Goal: Information Seeking & Learning: Check status

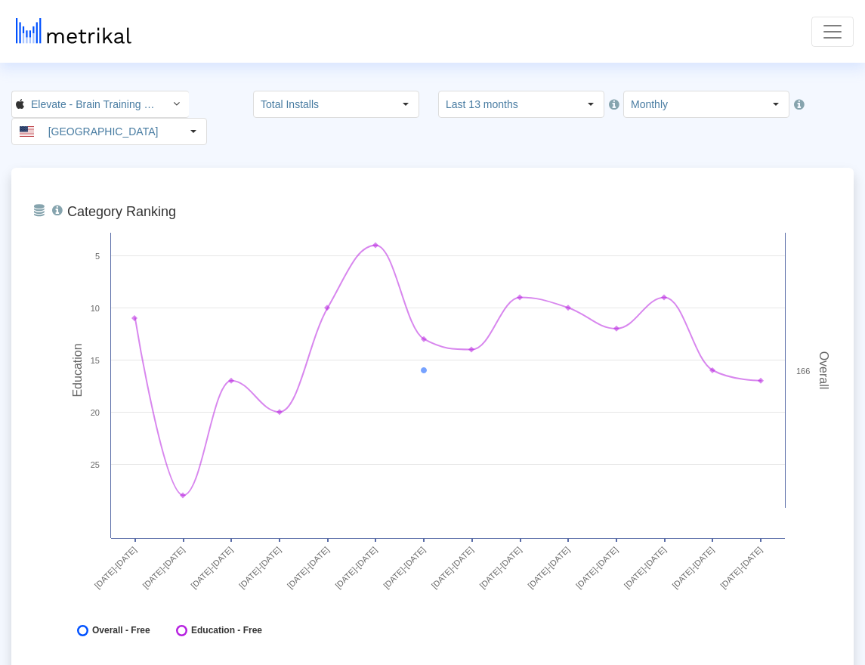
click at [822, 24] on span "Toggle navigation" at bounding box center [832, 31] width 23 height 23
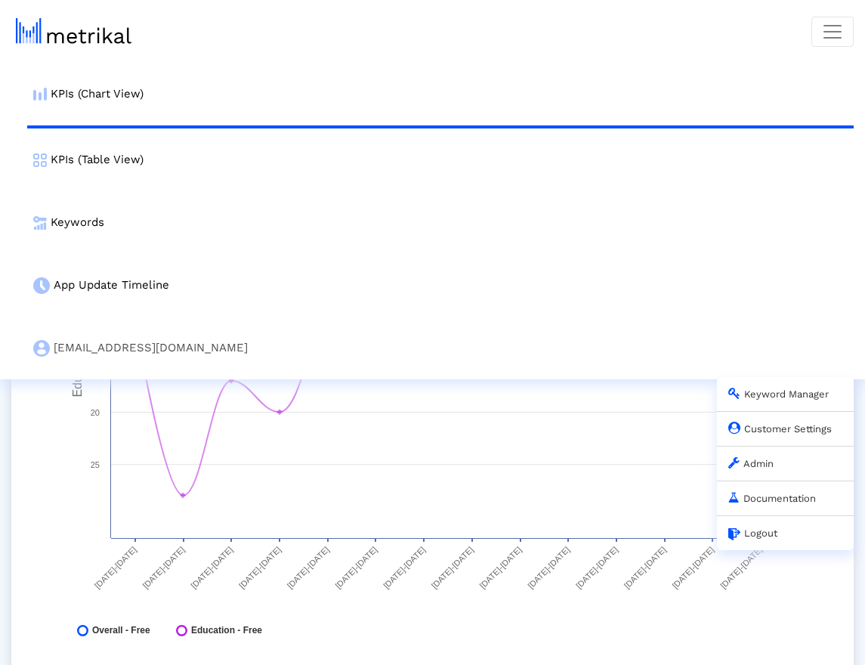
click at [767, 473] on div "Admin" at bounding box center [785, 463] width 137 height 35
click at [765, 470] on div "Admin" at bounding box center [785, 463] width 137 height 35
click at [764, 466] on link "Admin" at bounding box center [750, 463] width 45 height 11
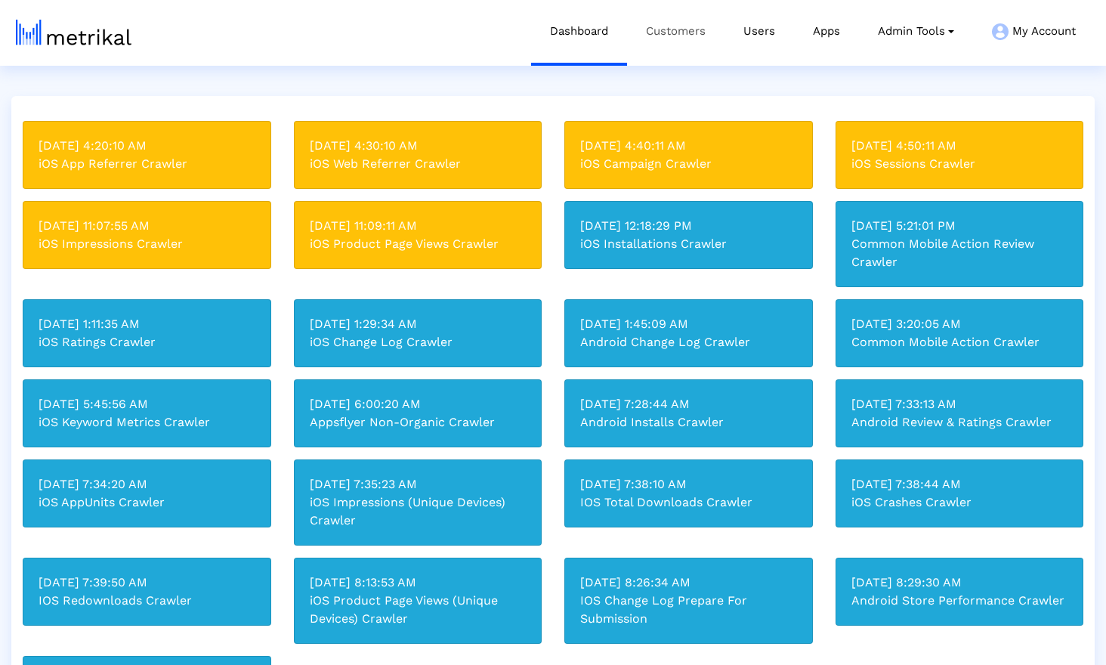
click at [666, 26] on link "Customers" at bounding box center [675, 31] width 97 height 63
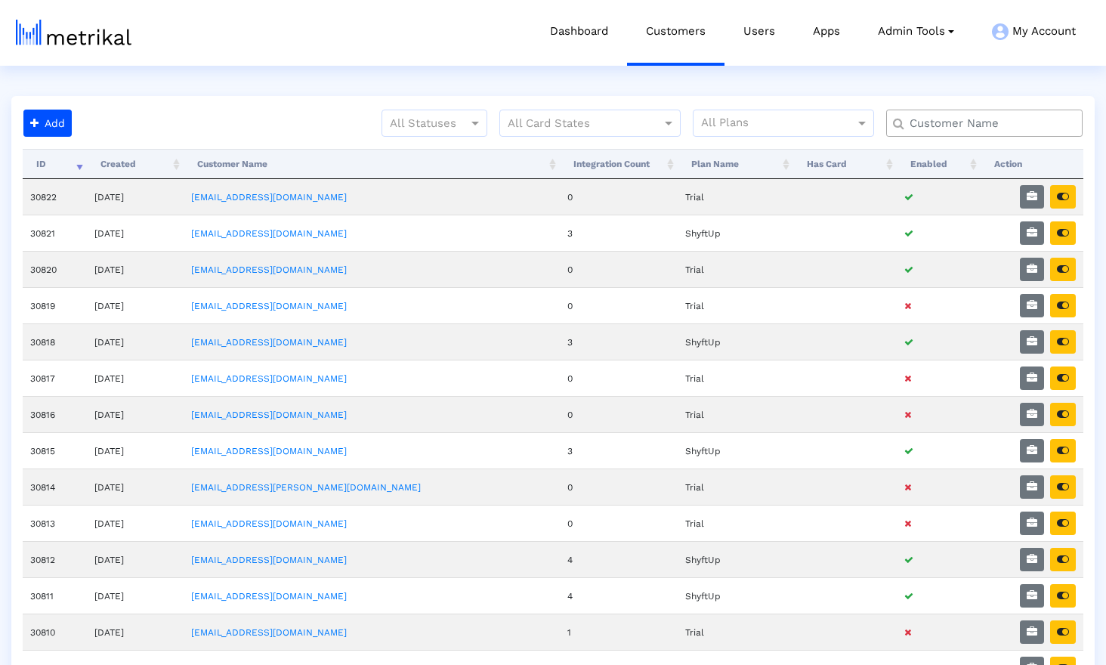
click at [958, 122] on input "text" at bounding box center [988, 124] width 178 height 16
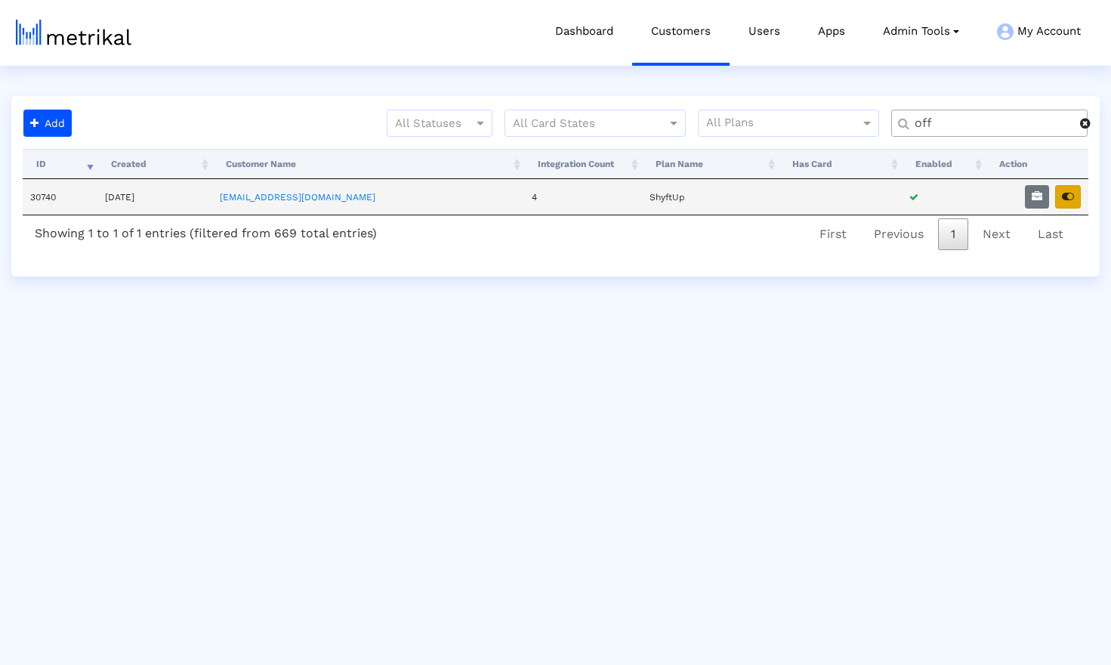
type input "off"
click at [1014, 195] on icon "button" at bounding box center [1068, 196] width 12 height 11
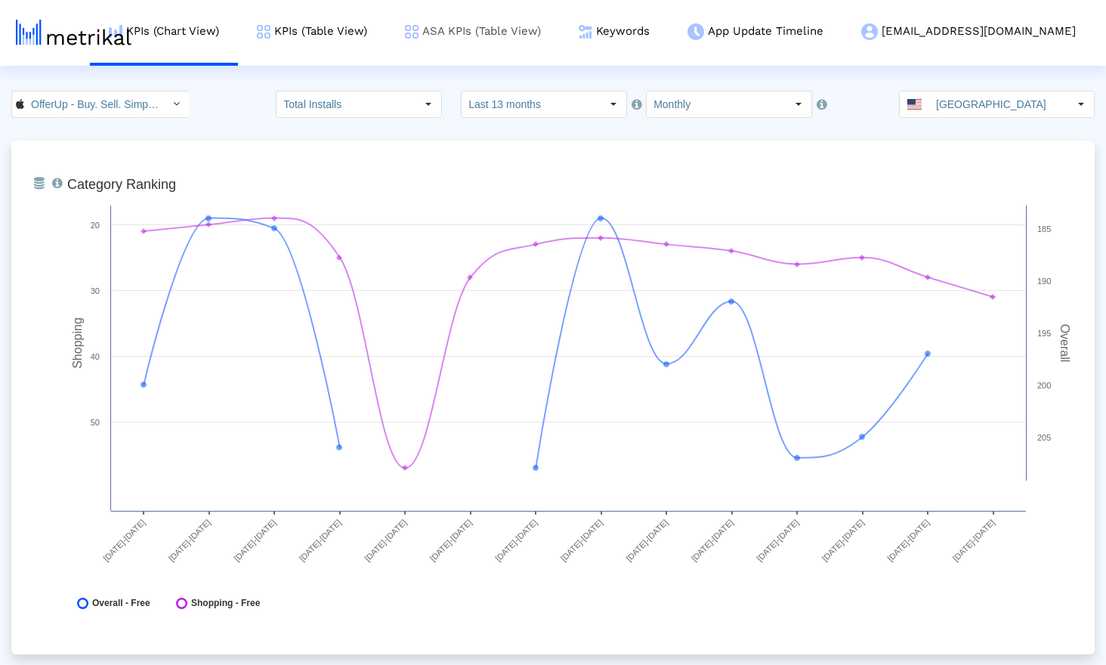
click at [521, 28] on link "ASA KPIs (Table View)" at bounding box center [473, 31] width 174 height 63
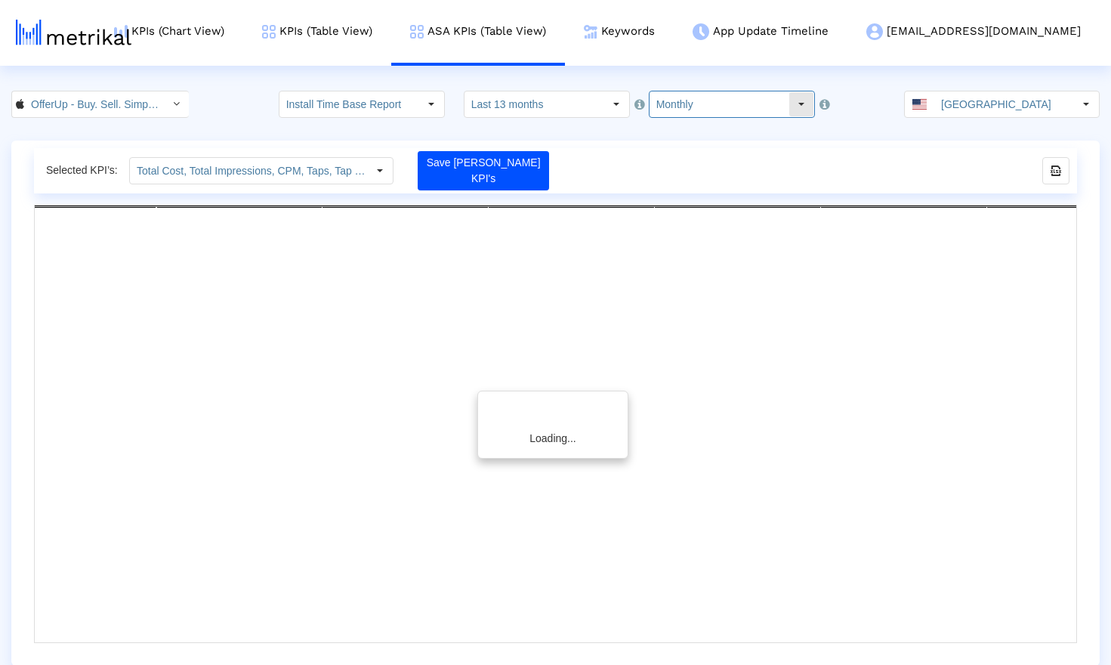
click at [714, 103] on input "Monthly" at bounding box center [719, 104] width 139 height 26
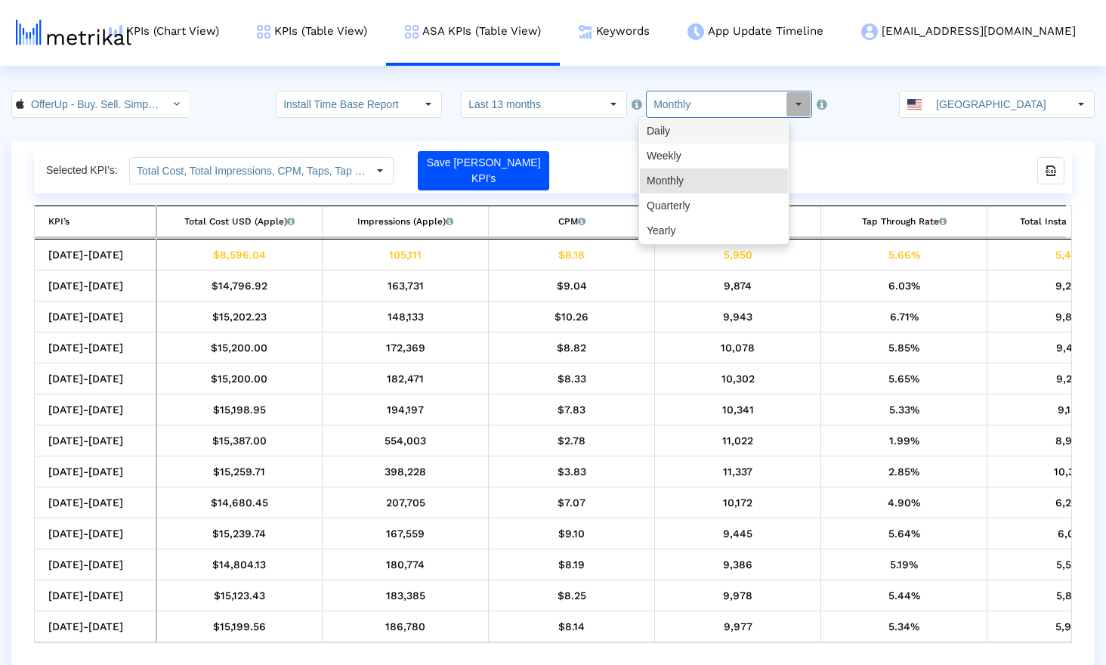
click at [698, 133] on div "Daily" at bounding box center [714, 131] width 148 height 25
type input "Daily"
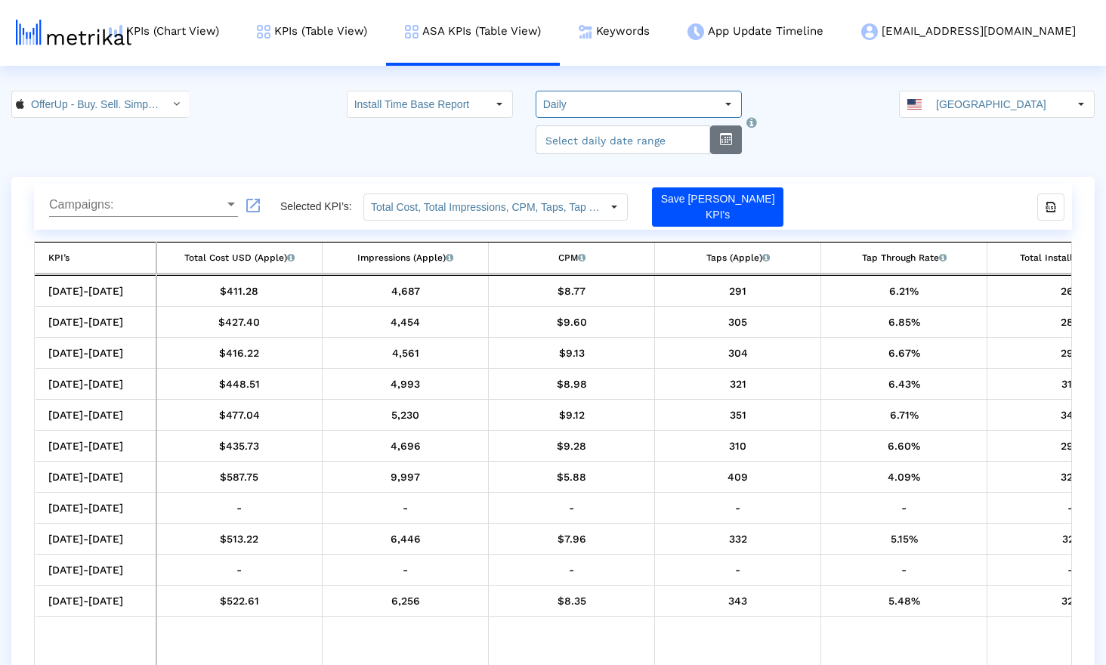
click at [718, 144] on button "button" at bounding box center [726, 139] width 32 height 29
select select "9"
select select "2025"
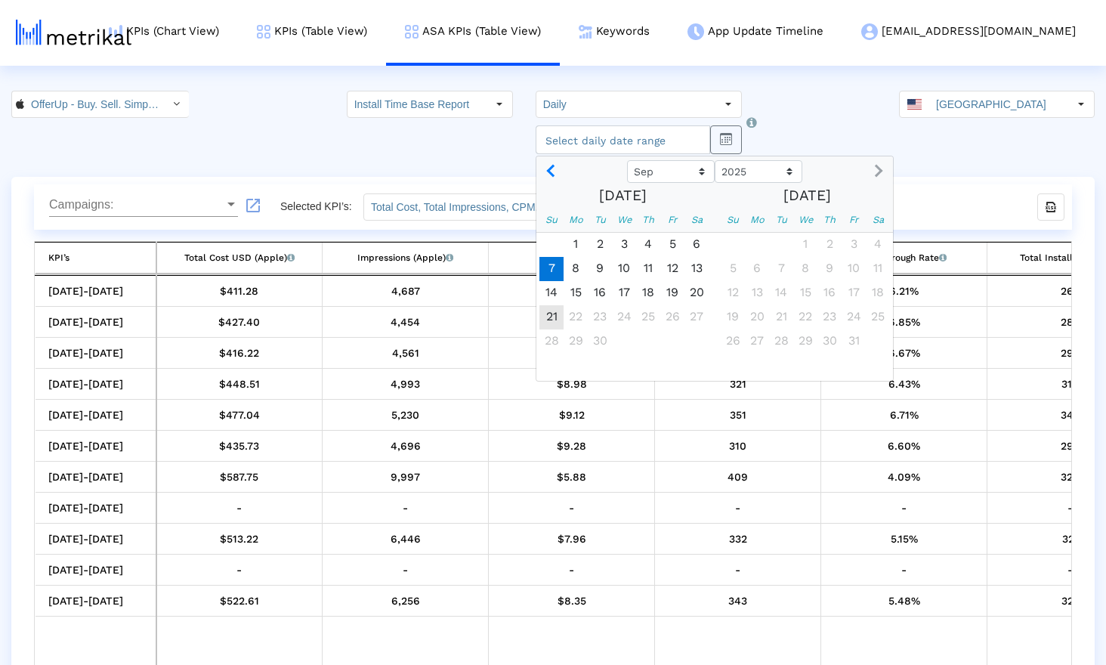
click at [545, 271] on span "7" at bounding box center [551, 269] width 24 height 24
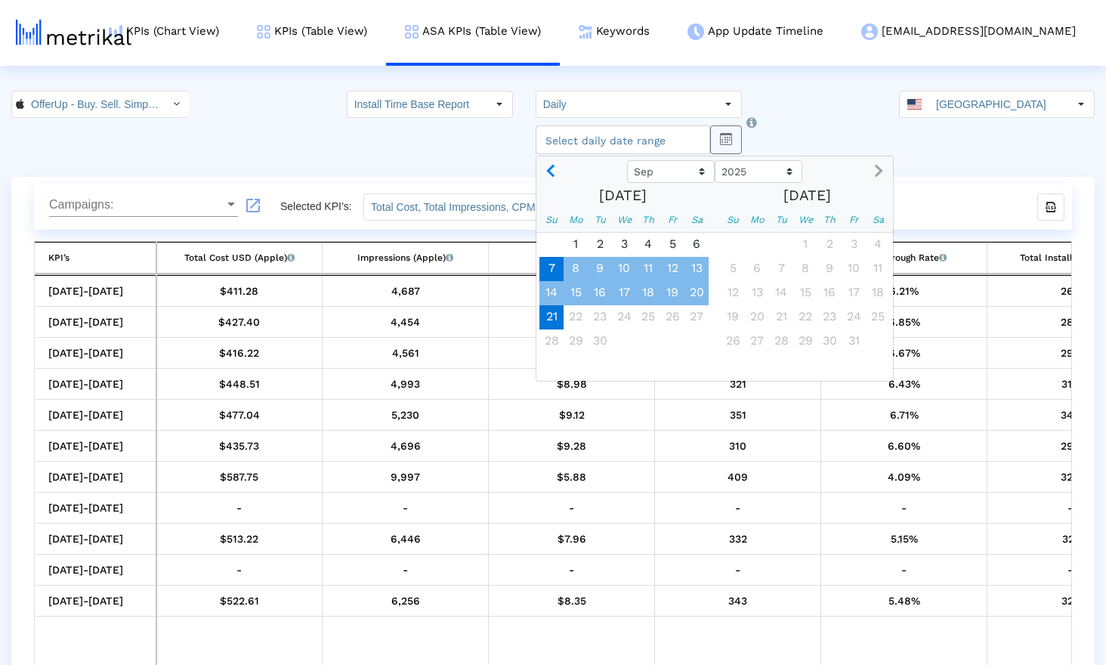
click at [542, 318] on span "21" at bounding box center [551, 317] width 24 height 24
type input "[DATE]"
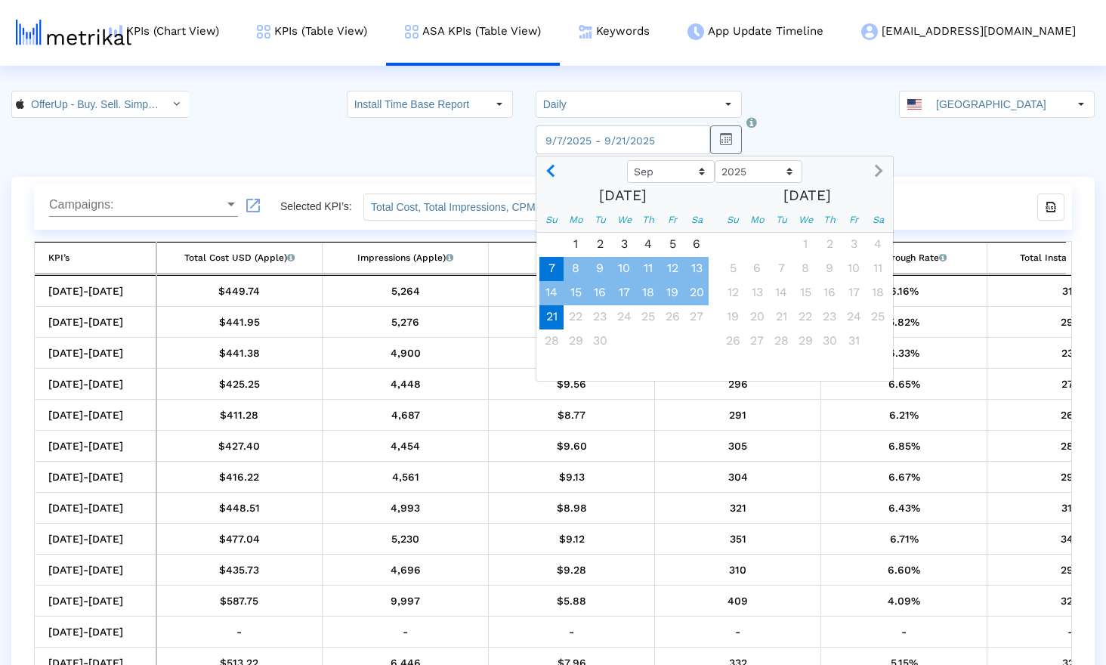
click at [824, 102] on div "OfferUp - Buy. Sell. Simple. < 468996152 > Install Time Base Report Select how …" at bounding box center [553, 122] width 1106 height 63
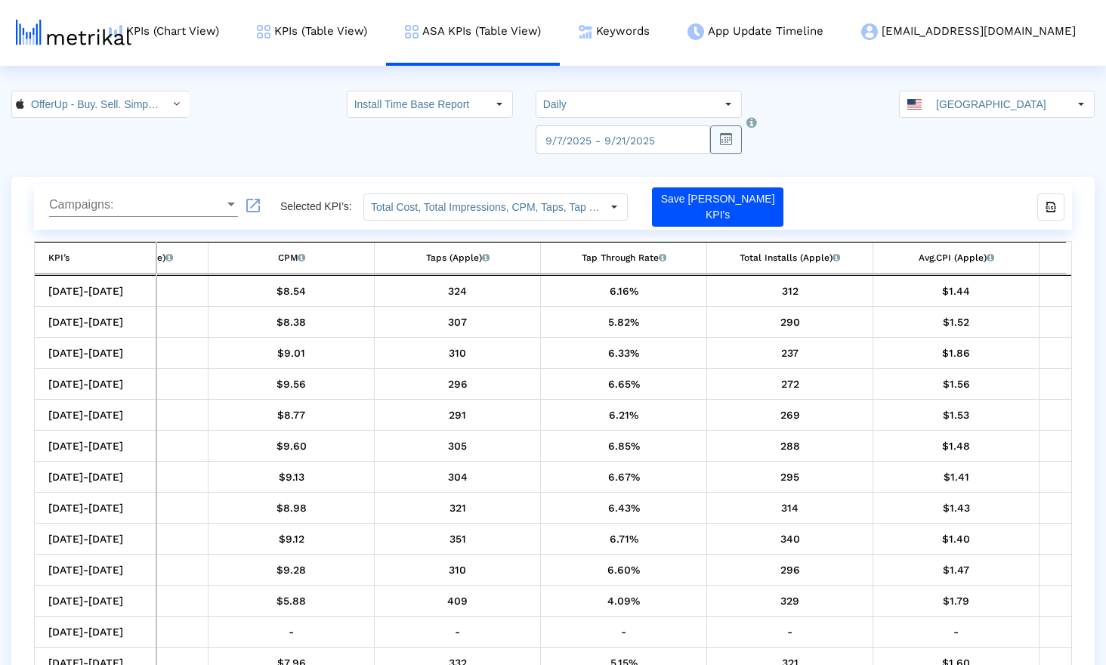
scroll to position [0, 401]
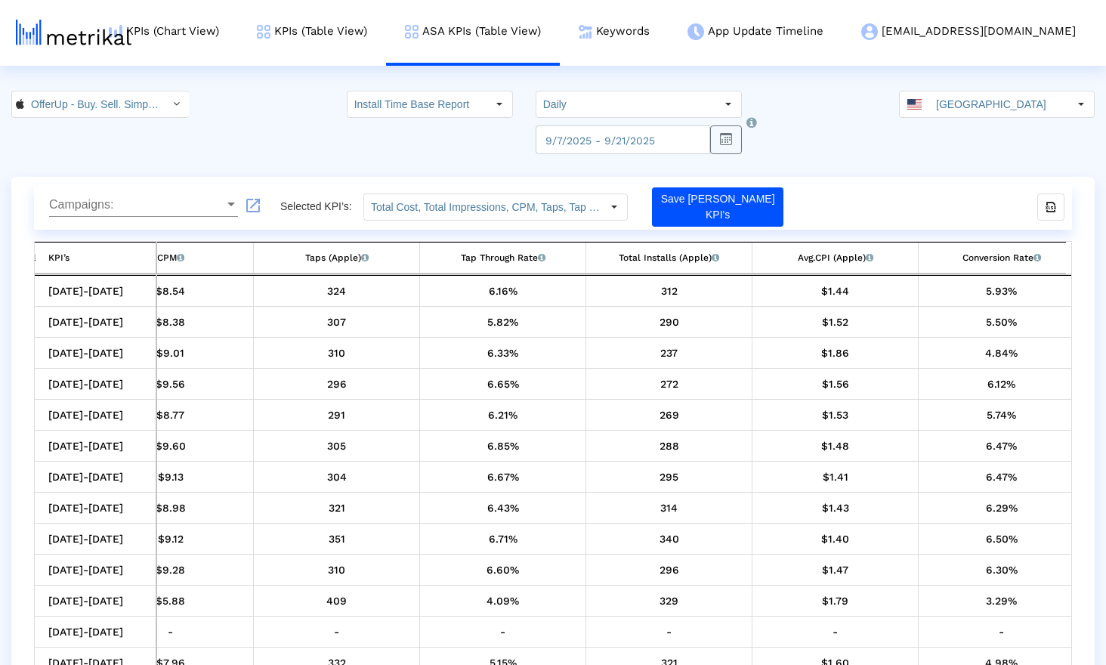
drag, startPoint x: 966, startPoint y: 412, endPoint x: 1111, endPoint y: 422, distance: 145.4
click at [1106, 422] on html "KPIs (Chart View) KPIs (Table View) ASA KPIs (Table View) Keywords App Update T…" at bounding box center [553, 351] width 1106 height 702
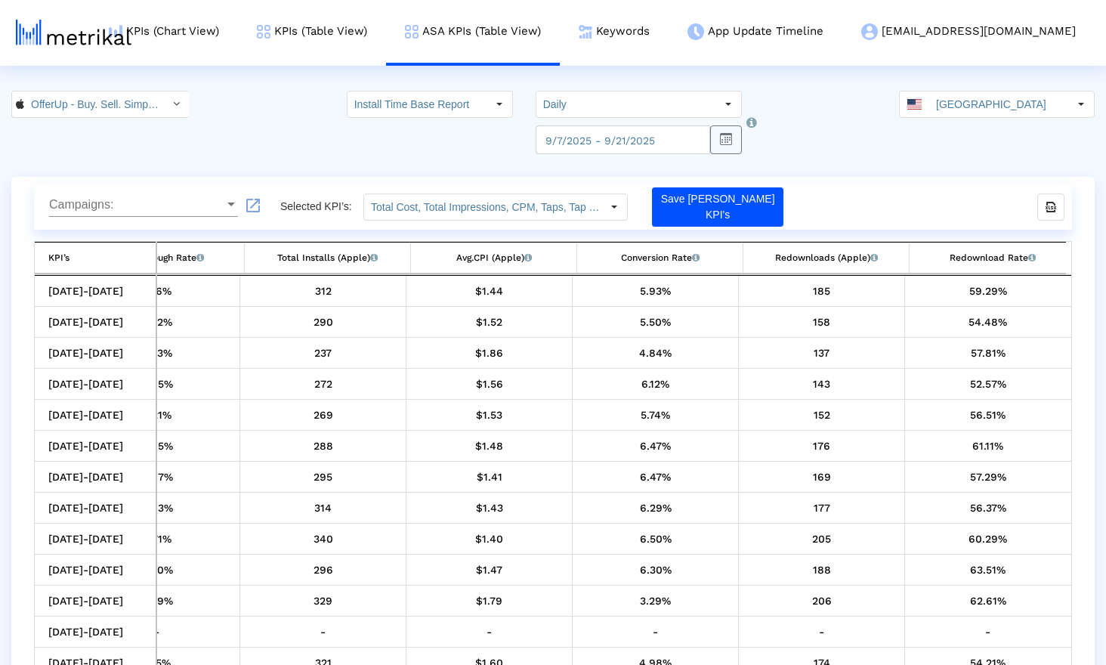
scroll to position [0, 752]
drag, startPoint x: 931, startPoint y: 449, endPoint x: 1111, endPoint y: 448, distance: 180.5
click at [1106, 448] on html "KPIs (Chart View) KPIs (Table View) ASA KPIs (Table View) Keywords App Update T…" at bounding box center [553, 351] width 1106 height 702
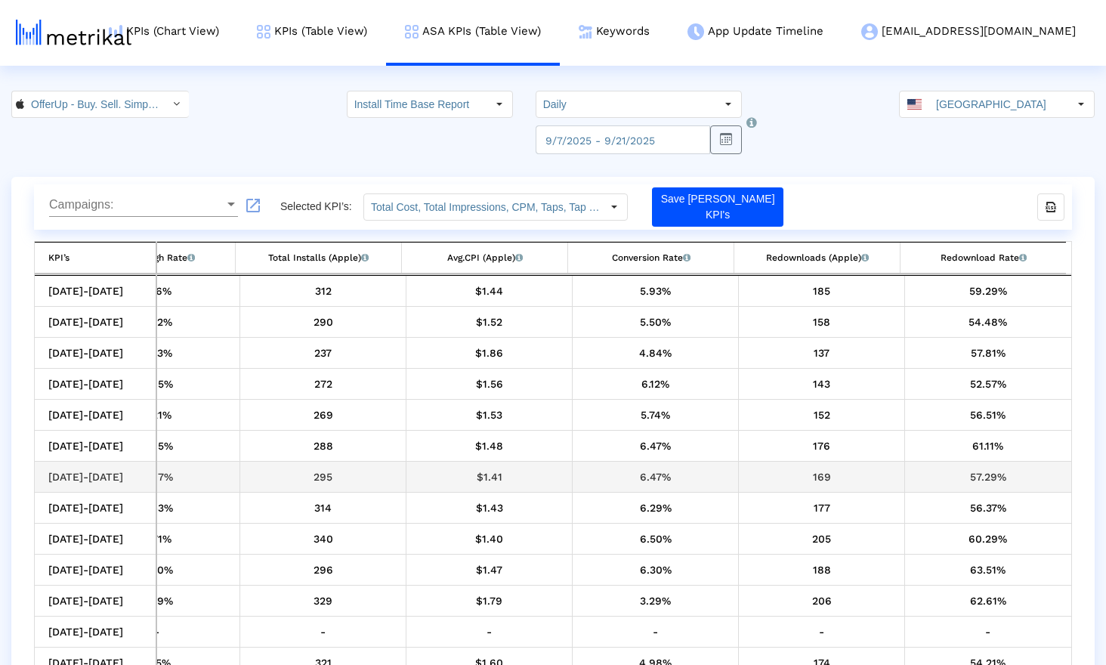
click at [834, 468] on div "169" at bounding box center [821, 477] width 155 height 20
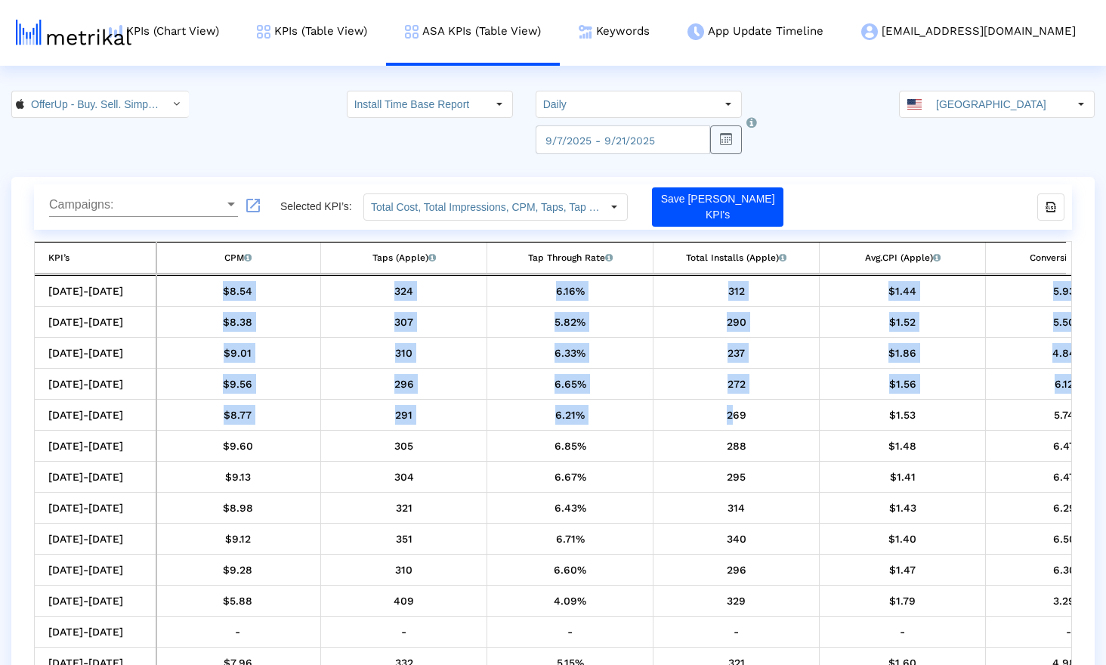
scroll to position [0, 0]
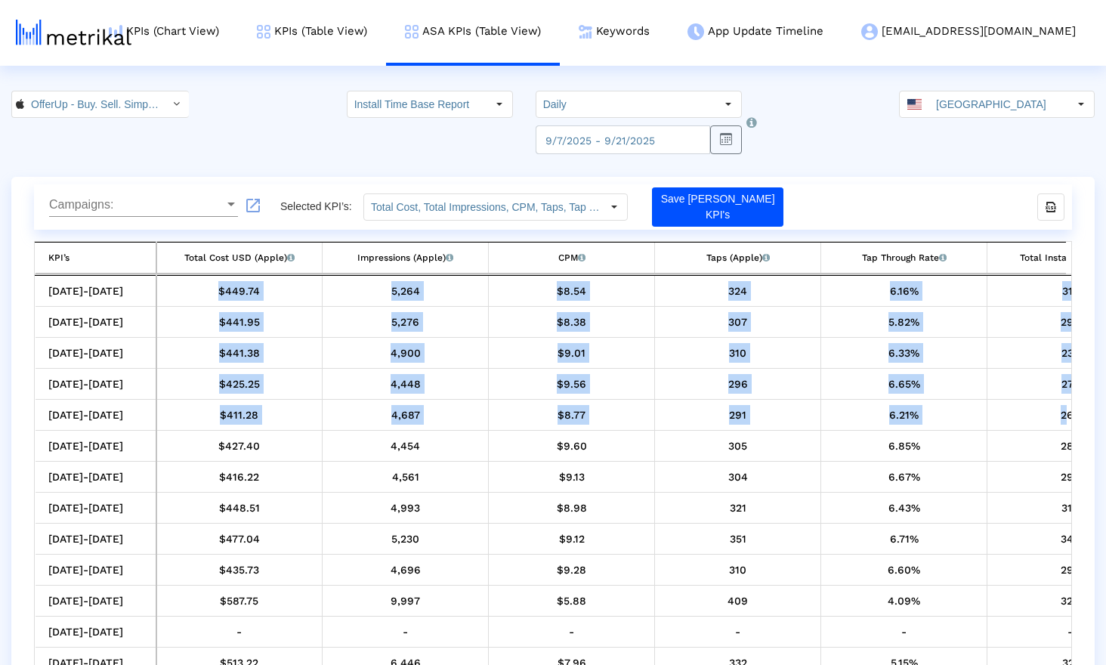
drag, startPoint x: 391, startPoint y: 399, endPoint x: -100, endPoint y: 421, distance: 492.2
click at [0, 421] on html "KPIs (Chart View) KPIs (Table View) ASA KPIs (Table View) Keywords App Update T…" at bounding box center [553, 351] width 1106 height 702
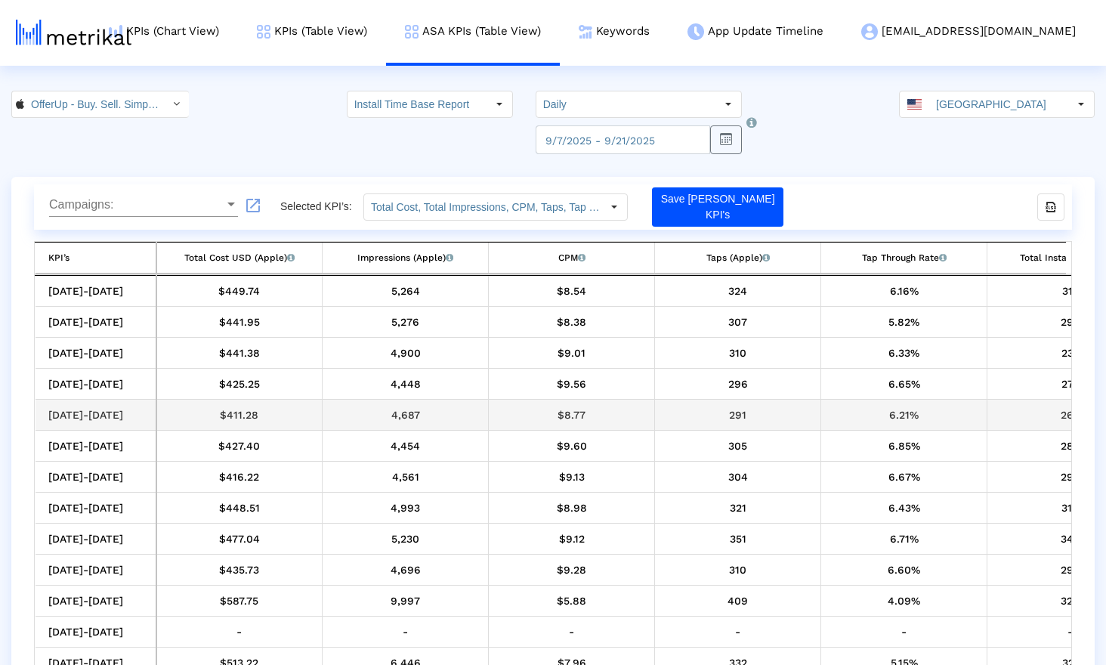
click at [308, 400] on td "$411.28" at bounding box center [239, 415] width 166 height 31
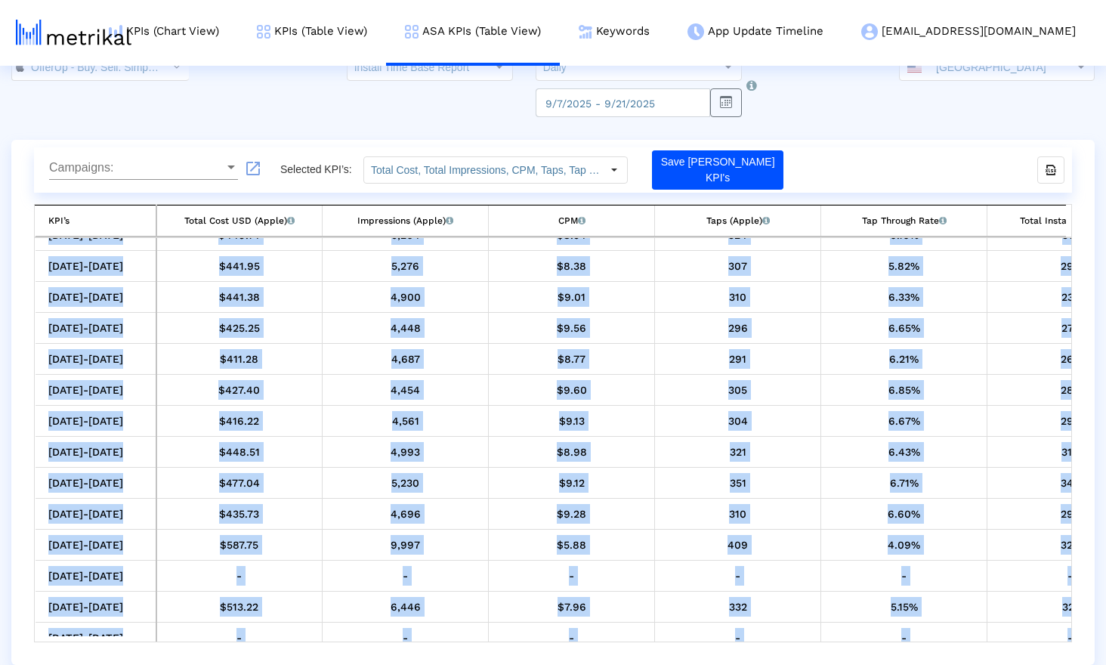
drag, startPoint x: 522, startPoint y: 643, endPoint x: 596, endPoint y: 638, distance: 74.2
click at [596, 638] on div "Campaigns: Campaigns: launch Selected KPI’s: Total Cost, Total Impressions, CPM…" at bounding box center [552, 402] width 1083 height 525
click at [585, 646] on div "Campaigns: Campaigns: launch Selected KPI’s: Total Cost, Total Impressions, CPM…" at bounding box center [552, 402] width 1083 height 525
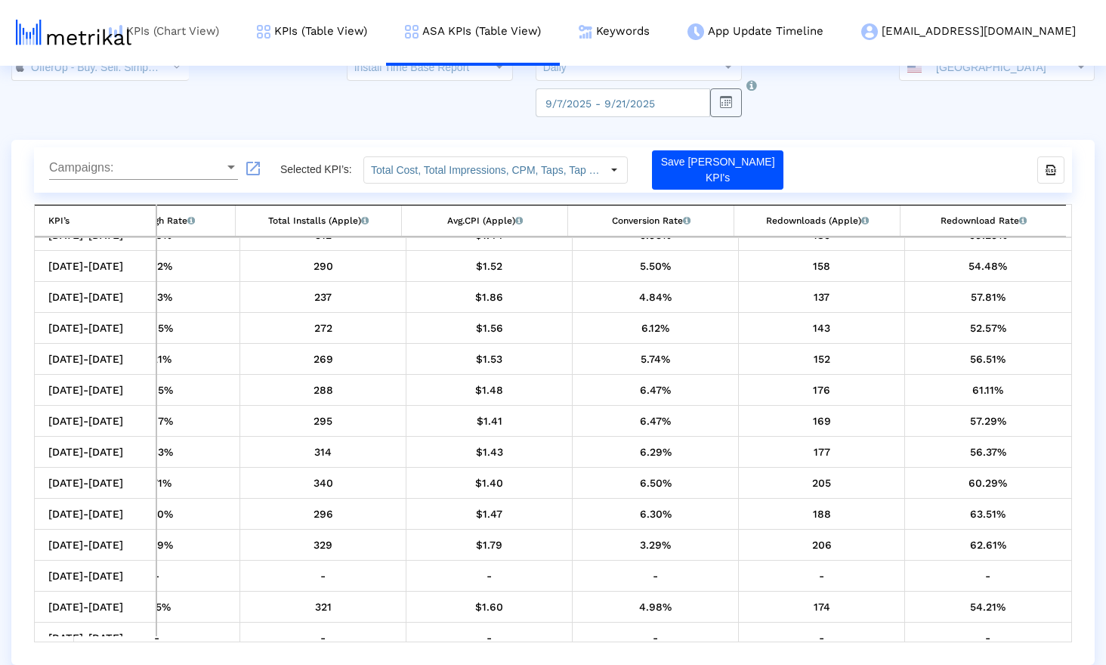
click at [238, 2] on link "KPIs (Chart View)" at bounding box center [164, 31] width 148 height 63
